Goal: Find contact information: Find contact information

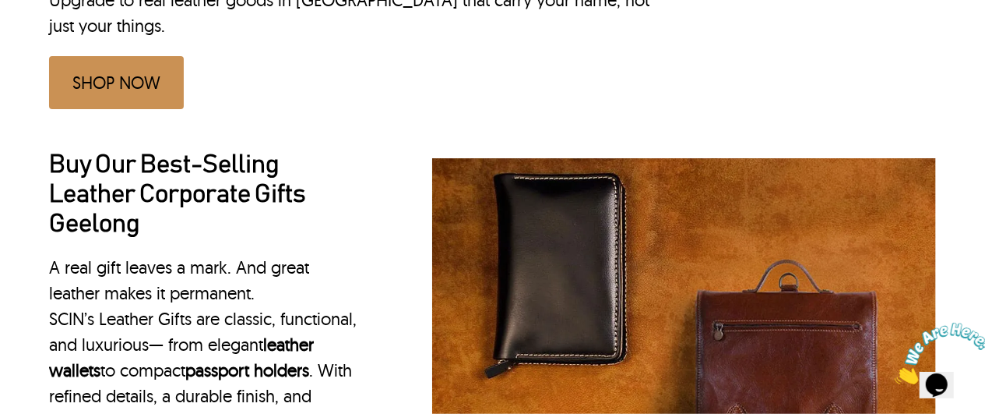
scroll to position [932, 0]
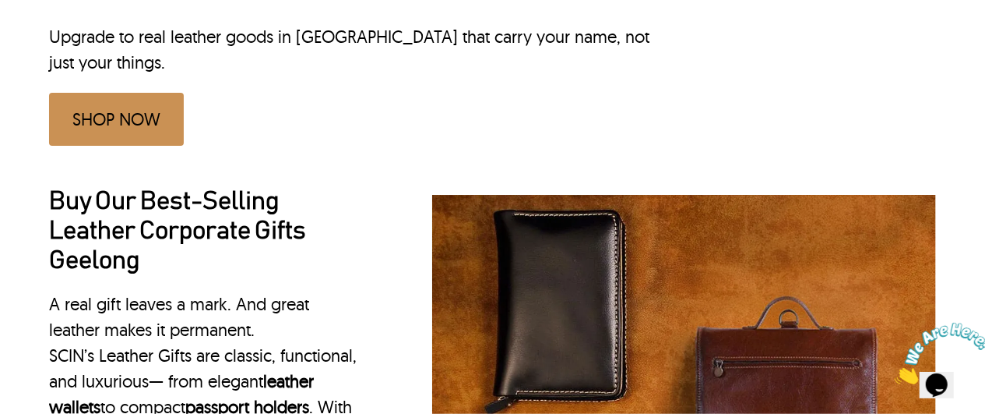
click at [125, 93] on link "SHOP NOW" at bounding box center [116, 119] width 135 height 53
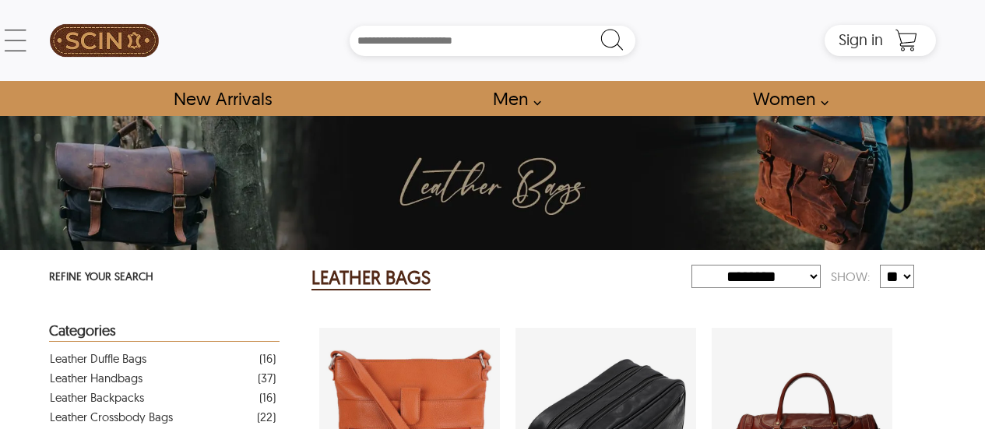
select select "********"
click at [499, 43] on input "Search Box" at bounding box center [493, 41] width 286 height 30
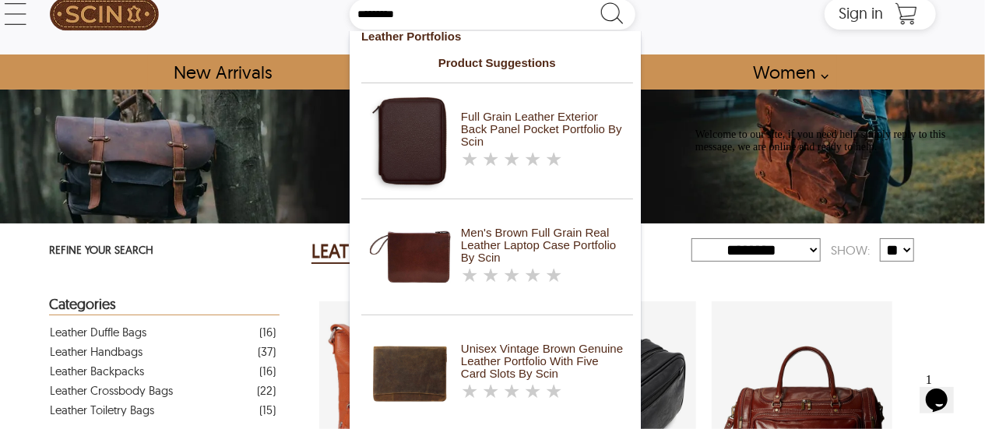
scroll to position [8, 0]
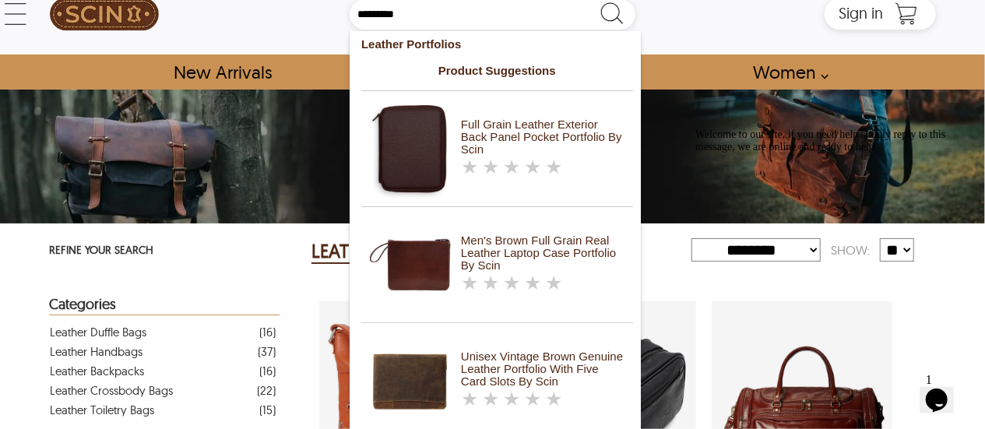
type input "*********"
click at [539, 160] on div "★ ★ ★ ★ ★" at bounding box center [513, 169] width 105 height 19
click at [419, 136] on img "Full Grain Leather Exterior Back Panel Pocket portfolio by SCIN" at bounding box center [410, 148] width 81 height 101
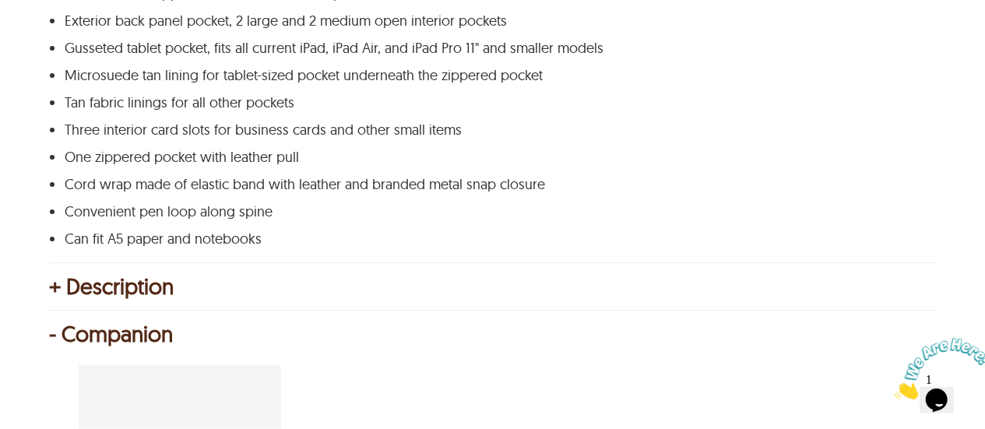
scroll to position [899, 0]
click at [100, 290] on div "+ Description" at bounding box center [492, 286] width 887 height 16
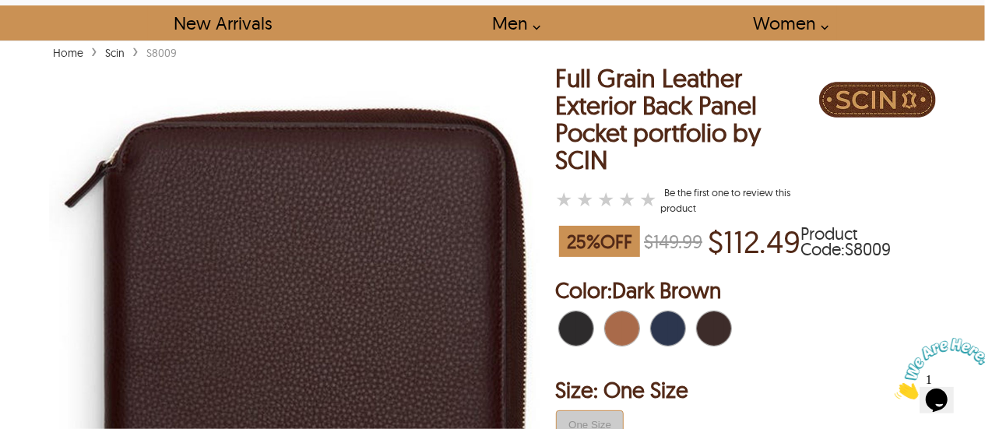
scroll to position [73, 0]
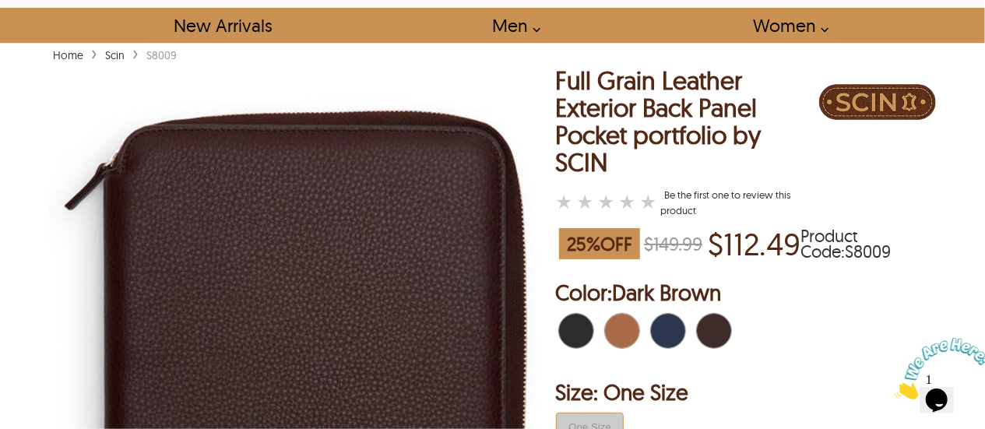
click at [305, 262] on img at bounding box center [301, 382] width 505 height 631
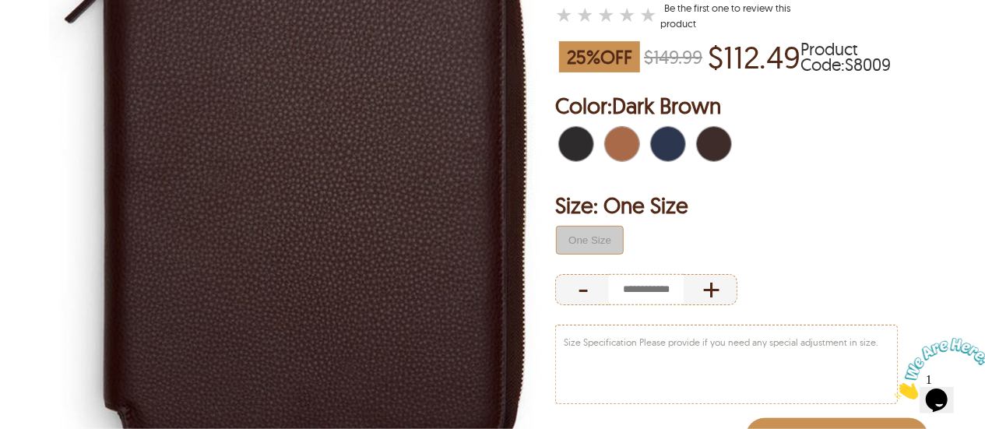
scroll to position [0, 0]
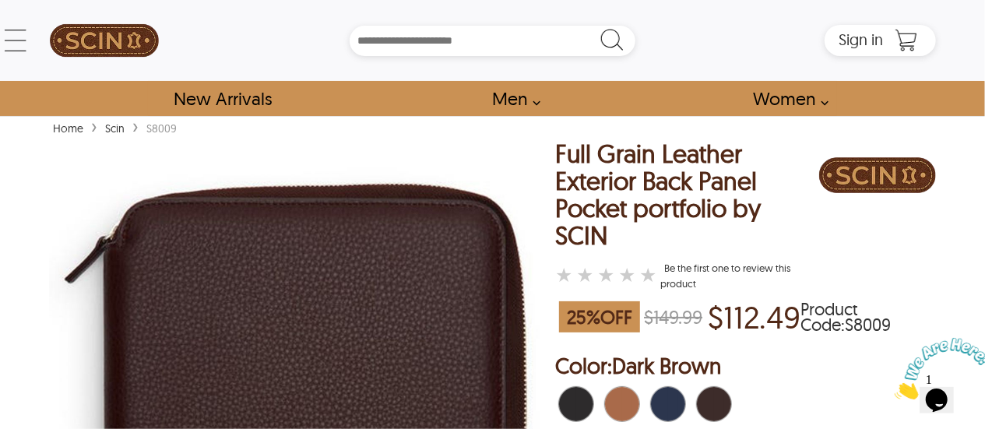
click at [59, 132] on link "Home" at bounding box center [68, 129] width 38 height 14
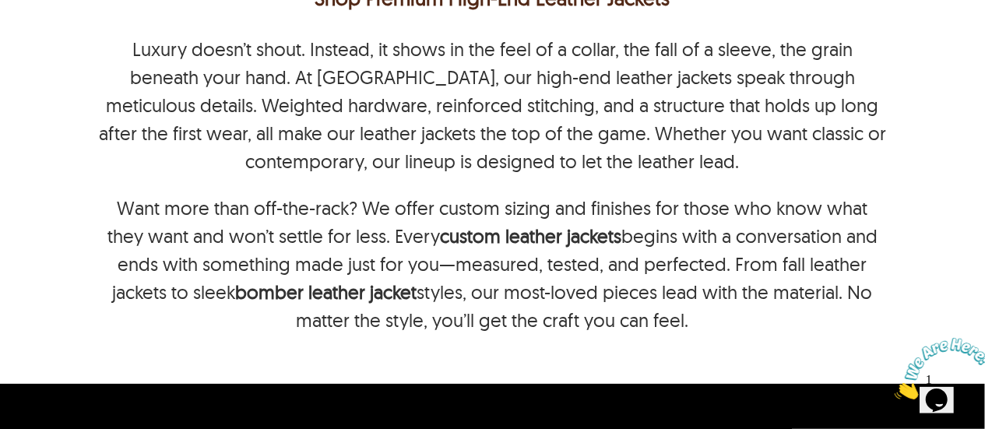
scroll to position [8843, 0]
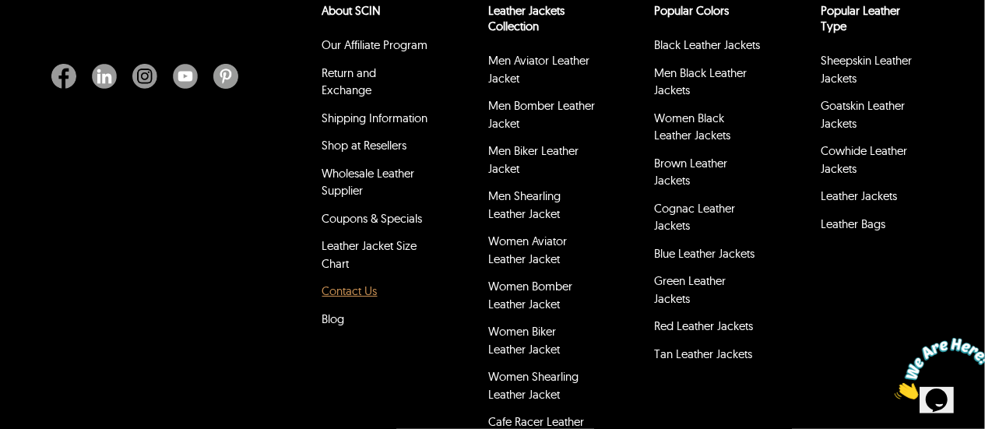
click at [369, 298] on link "Contact Us" at bounding box center [349, 291] width 55 height 15
